Goal: Transaction & Acquisition: Download file/media

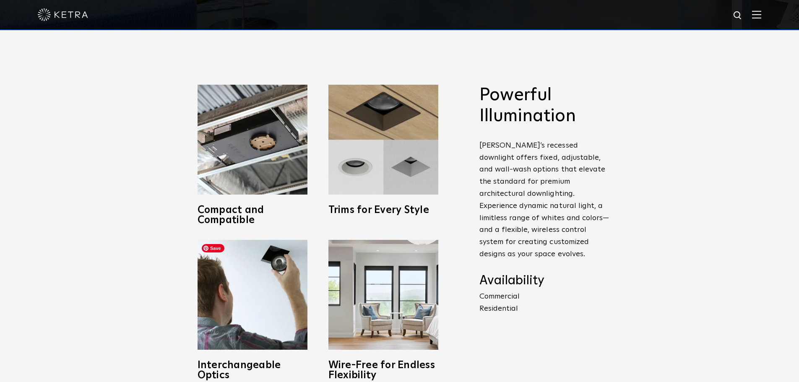
scroll to position [336, 0]
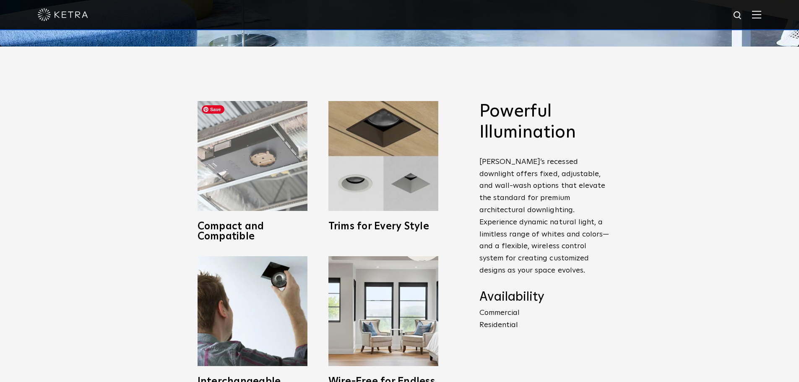
click at [291, 149] on img at bounding box center [253, 156] width 110 height 110
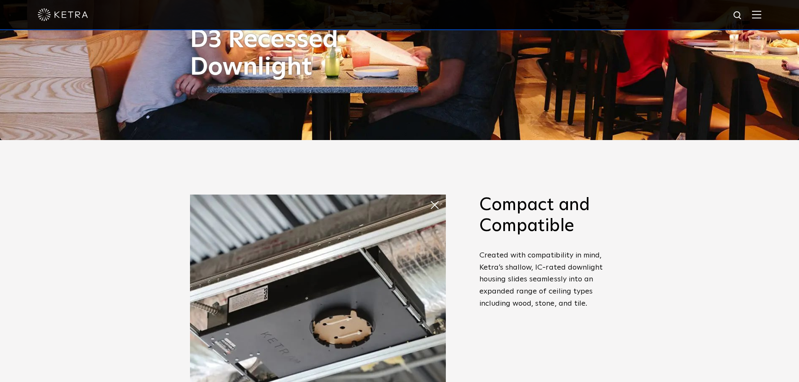
scroll to position [232, 0]
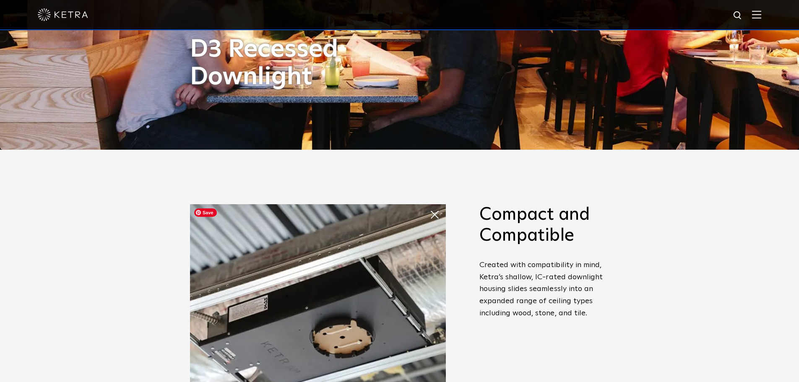
click at [333, 269] on img at bounding box center [318, 332] width 256 height 256
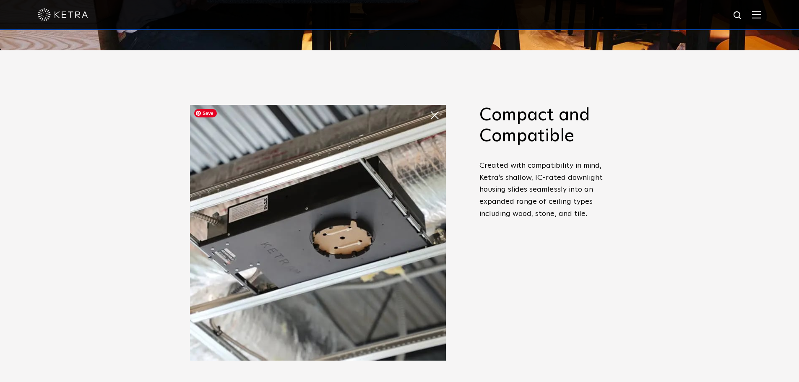
scroll to position [344, 0]
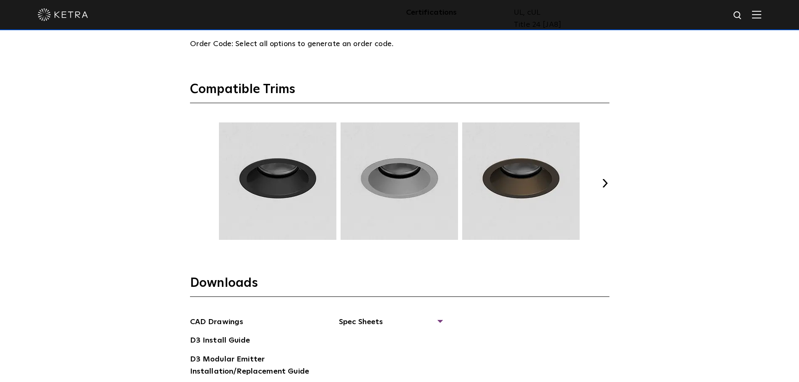
scroll to position [1230, 0]
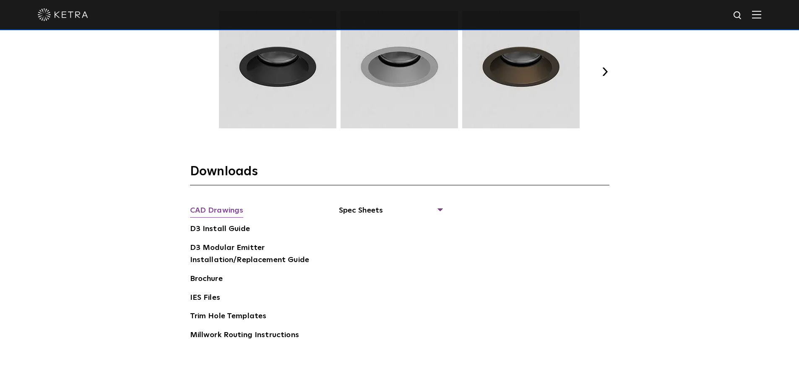
click at [226, 210] on link "CAD Drawings" at bounding box center [217, 211] width 54 height 13
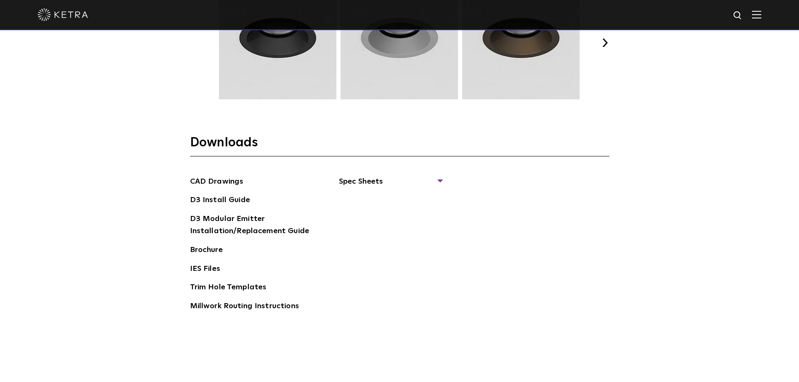
scroll to position [1342, 0]
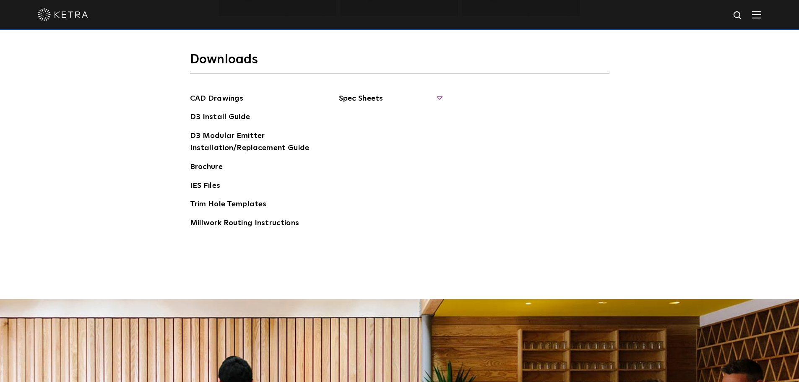
click at [359, 99] on span "Spec Sheets" at bounding box center [390, 102] width 103 height 18
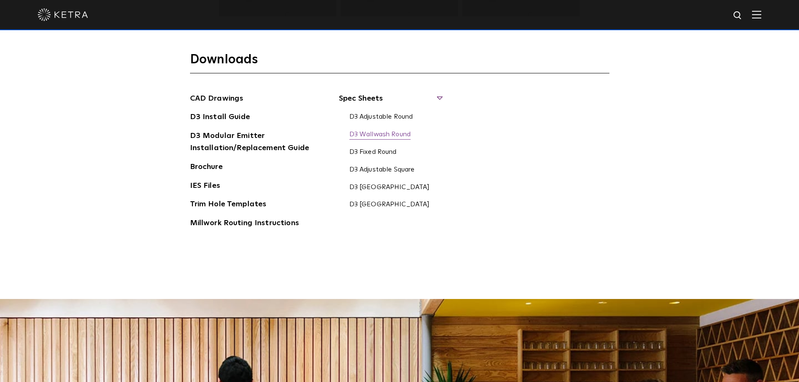
click at [385, 138] on link "D3 Wallwash Round" at bounding box center [380, 134] width 62 height 9
click at [379, 118] on link "D3 Adjustable Round" at bounding box center [381, 117] width 64 height 9
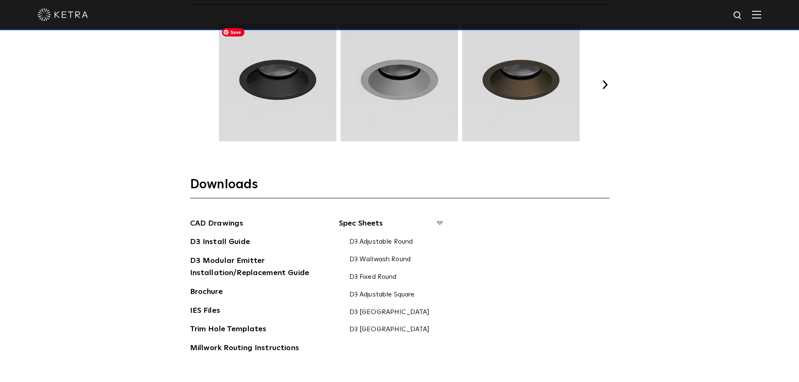
scroll to position [1230, 0]
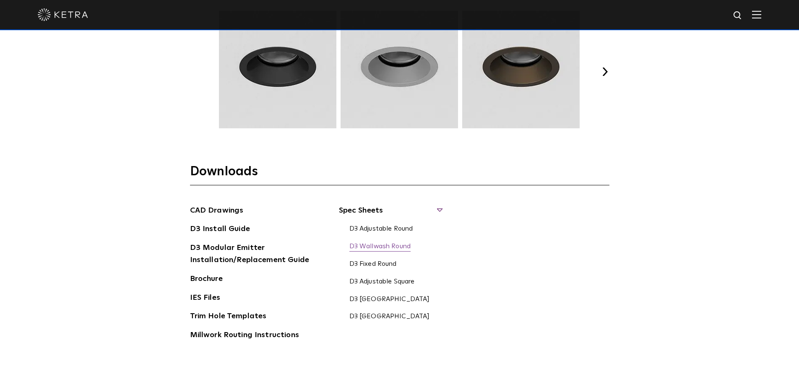
click at [389, 245] on link "D3 Wallwash Round" at bounding box center [380, 246] width 62 height 9
